Goal: Find specific page/section: Find specific page/section

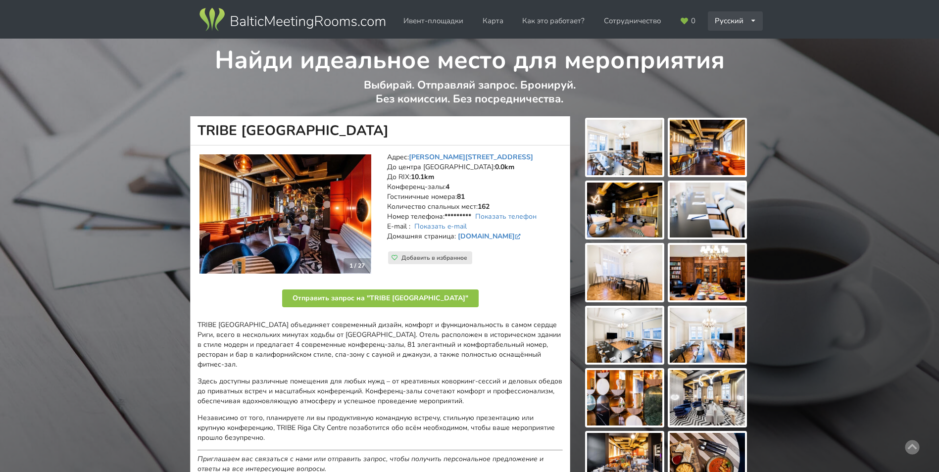
click at [736, 23] on div "Русский English Latviešu" at bounding box center [735, 20] width 55 height 19
click at [727, 62] on link "Latviešu" at bounding box center [736, 62] width 54 height 19
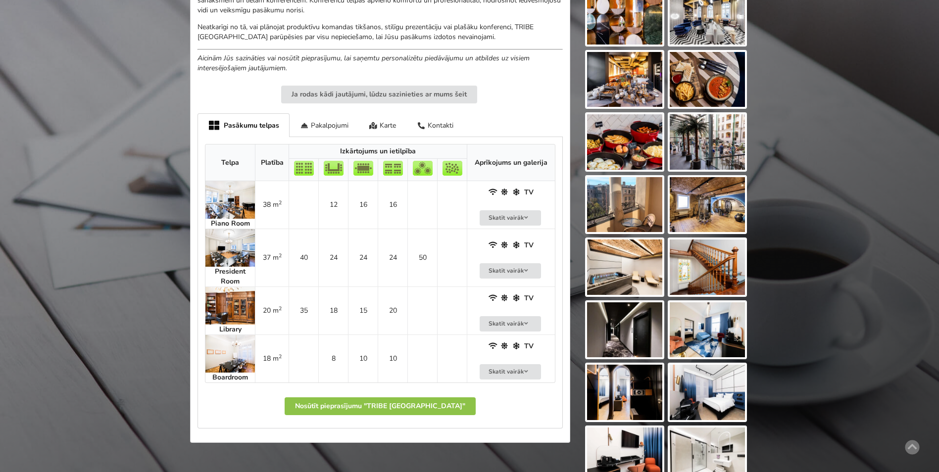
scroll to position [396, 0]
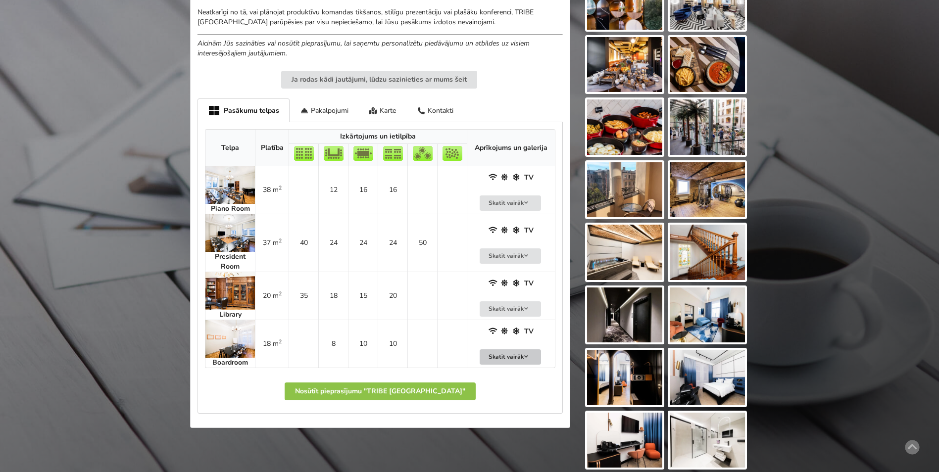
click at [486, 356] on button "Skatīt vairāk" at bounding box center [509, 356] width 61 height 15
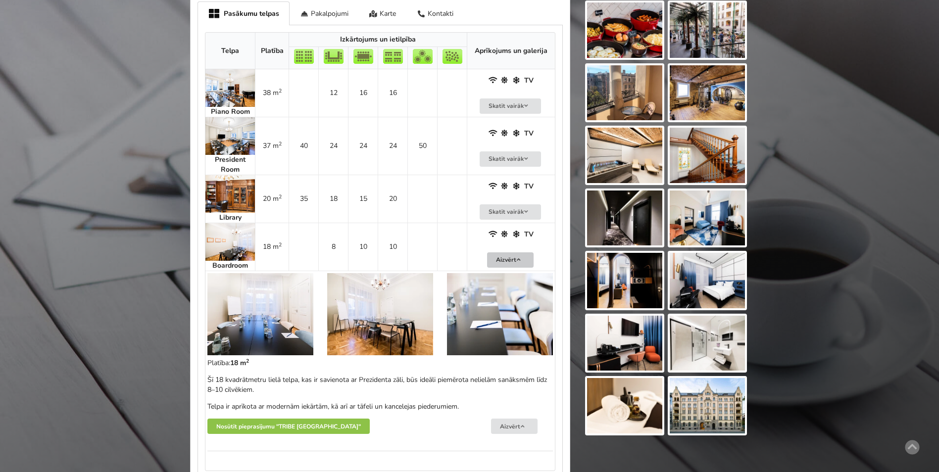
scroll to position [495, 0]
